Goal: Task Accomplishment & Management: Manage account settings

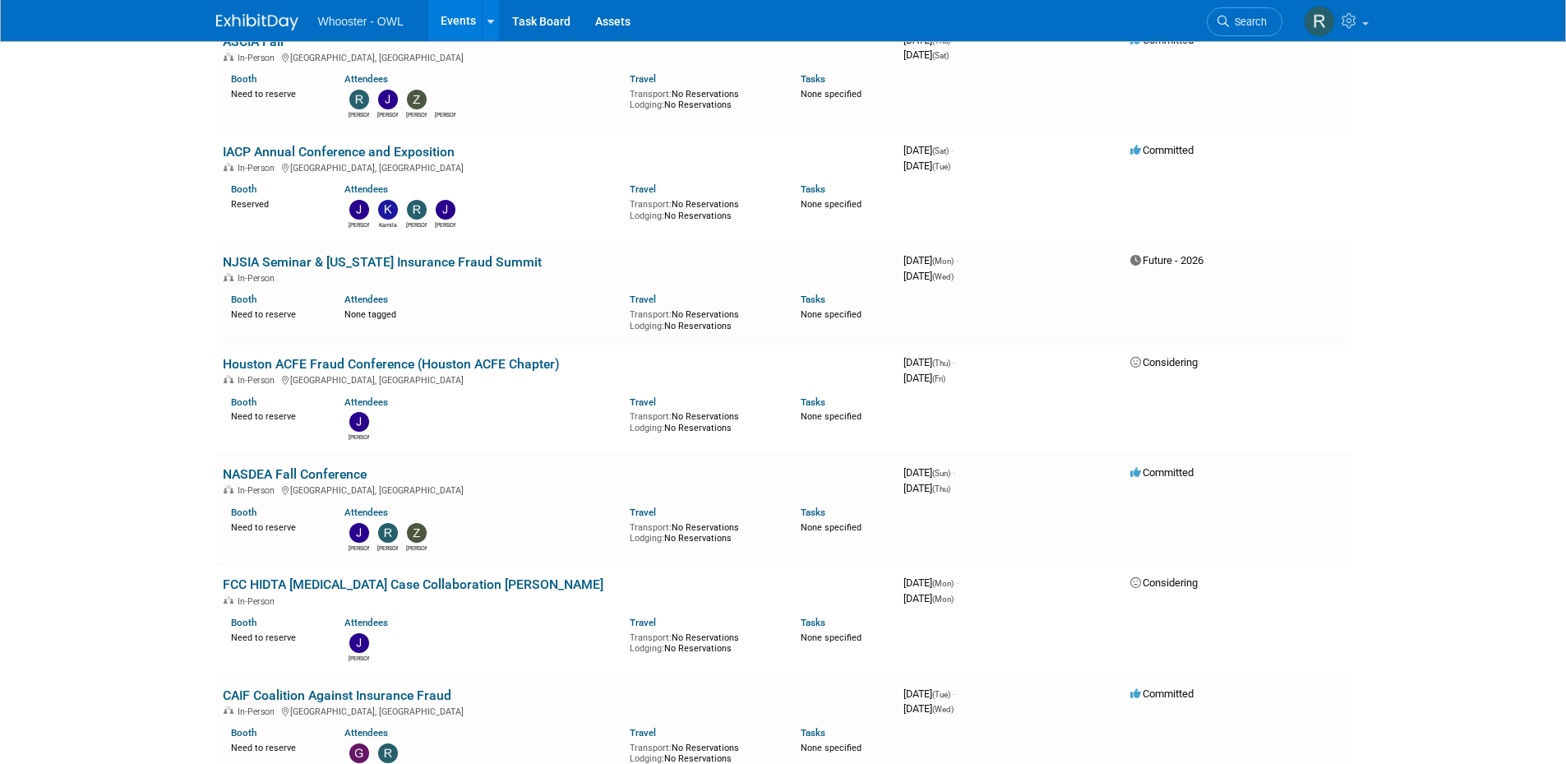
scroll to position [822, 0]
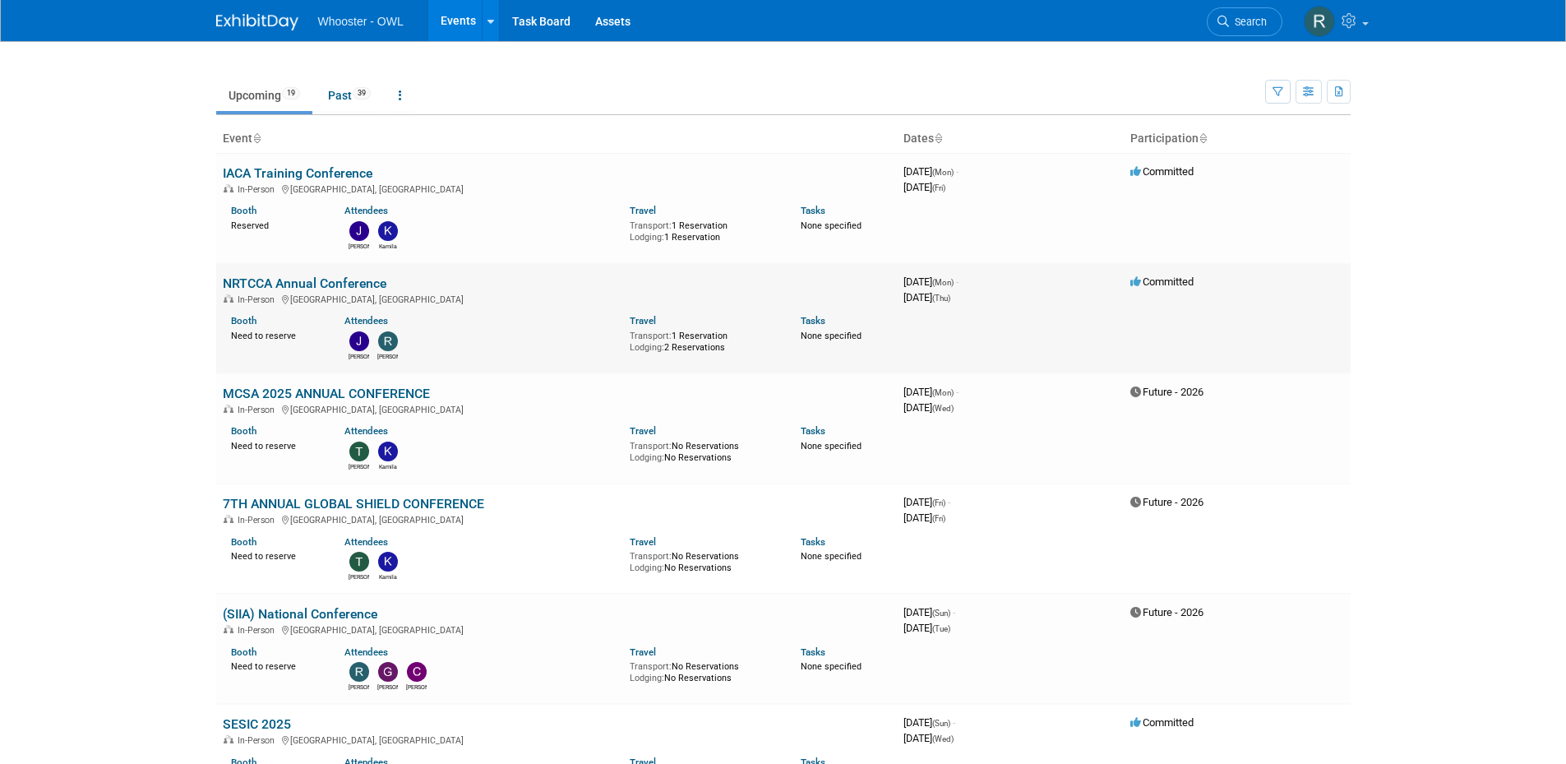
click at [271, 279] on link "NRTCCA Annual Conference" at bounding box center [305, 283] width 164 height 16
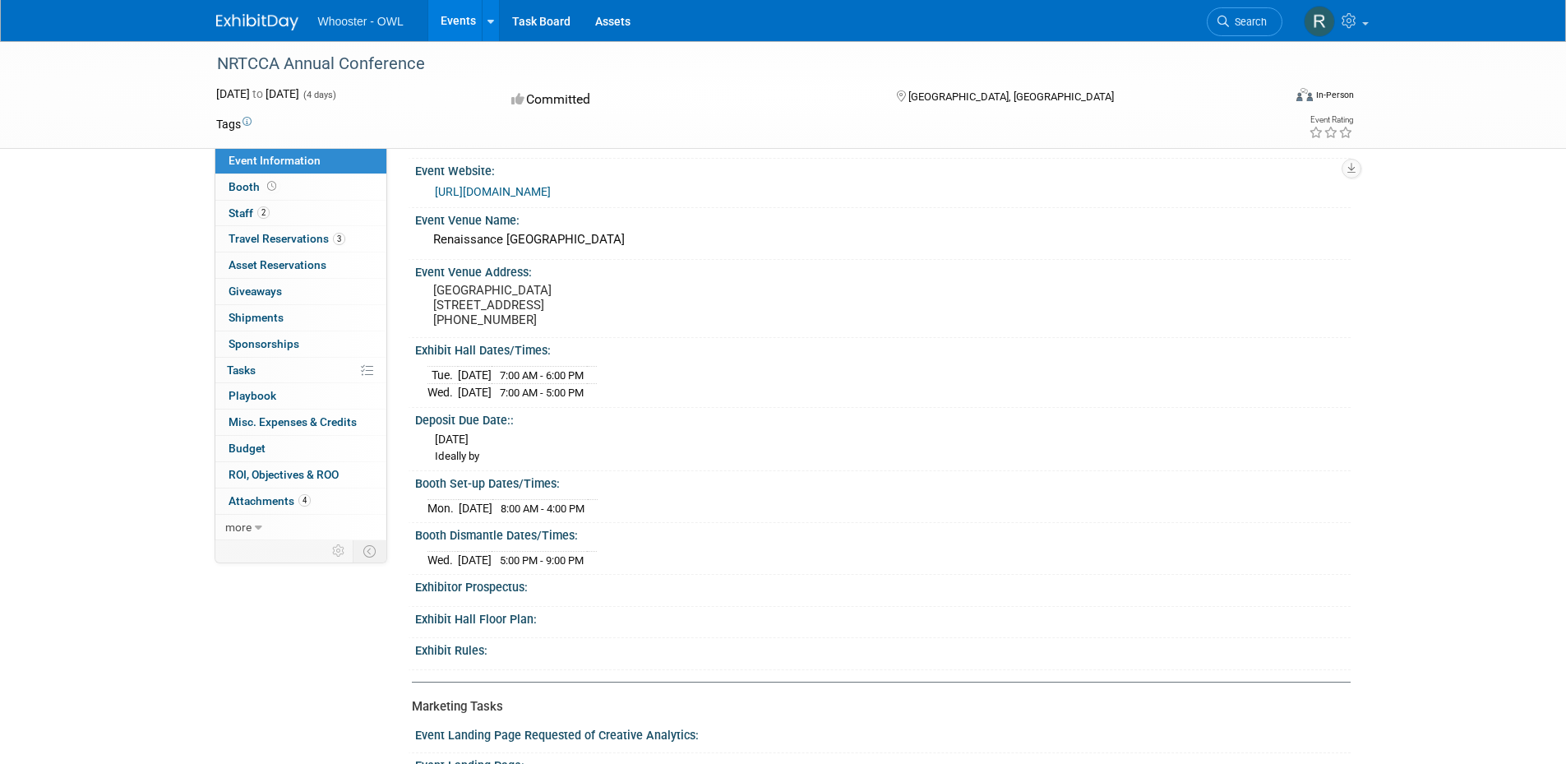
scroll to position [329, 0]
click at [278, 242] on span "Travel Reservations 3" at bounding box center [287, 238] width 117 height 13
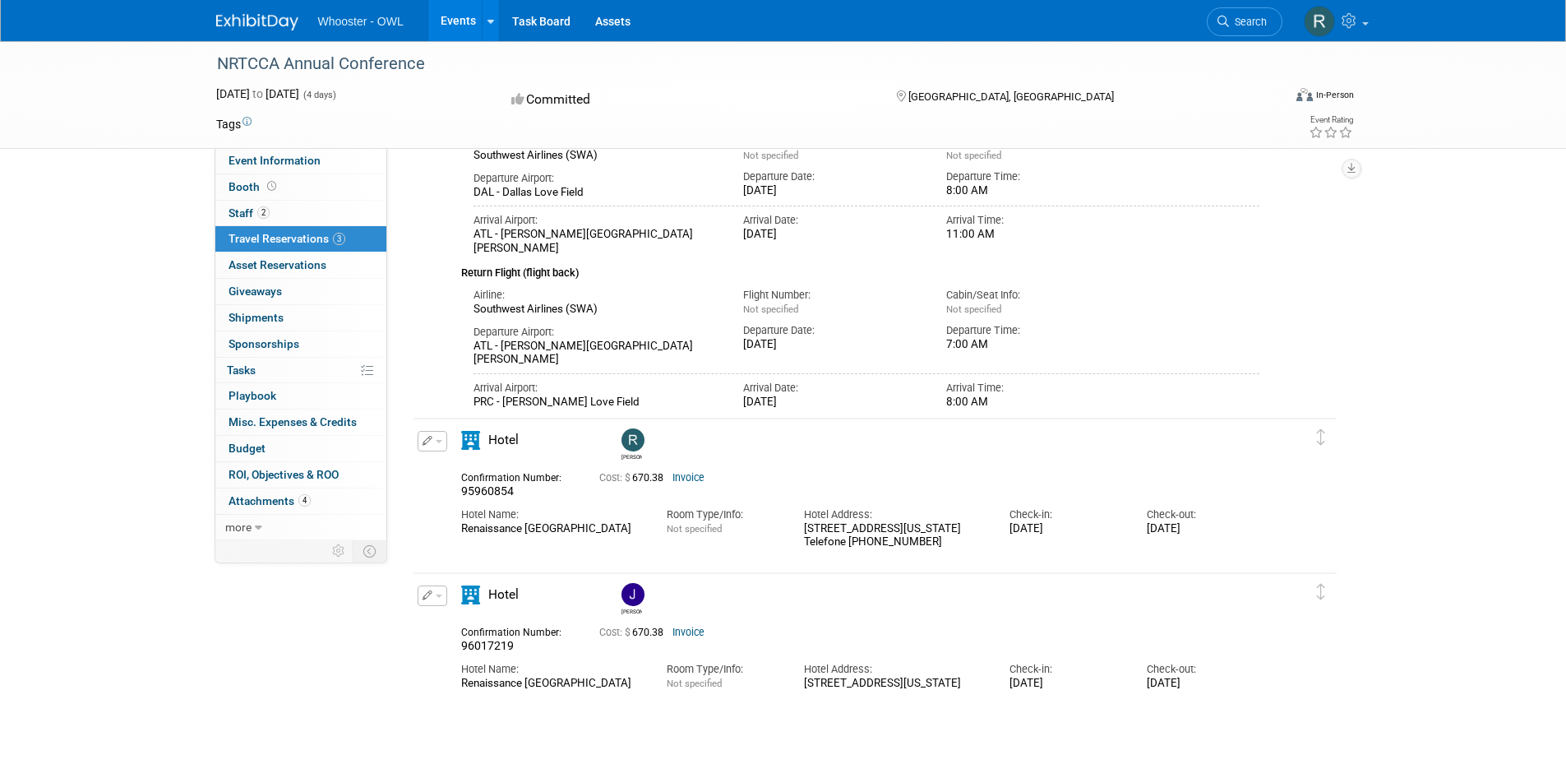
scroll to position [0, 0]
